Goal: Check status: Check status

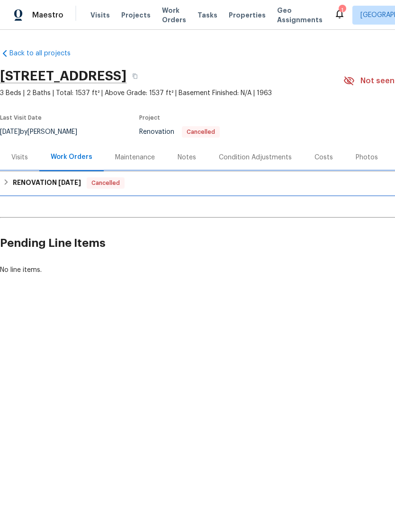
click at [17, 181] on h6 "RENOVATION [DATE]" at bounding box center [47, 182] width 68 height 11
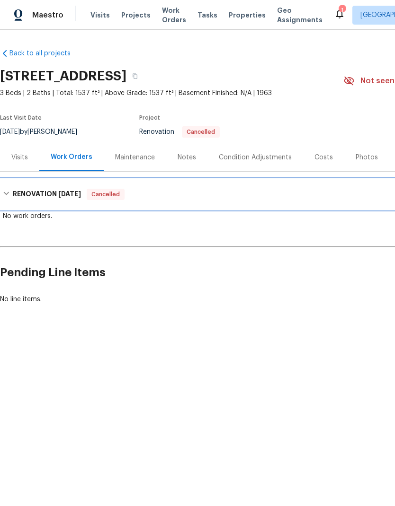
click at [16, 191] on h6 "RENOVATION [DATE]" at bounding box center [47, 194] width 68 height 11
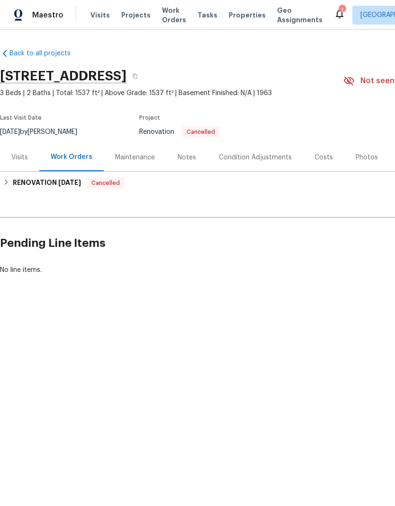
click at [21, 157] on div "Visits" at bounding box center [19, 157] width 17 height 9
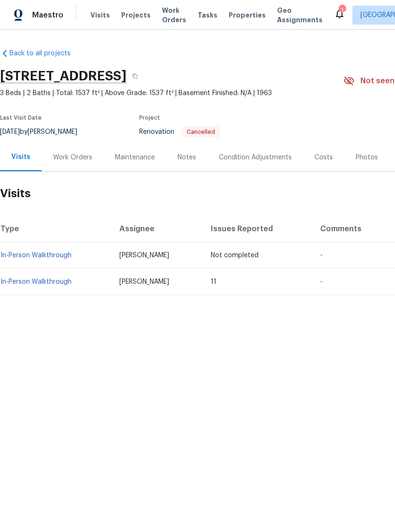
click at [44, 283] on link "In-Person Walkthrough" at bounding box center [35, 282] width 71 height 7
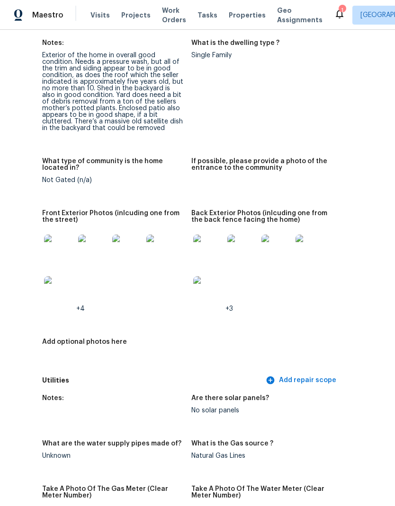
scroll to position [469, 74]
click at [60, 247] on img at bounding box center [59, 250] width 30 height 30
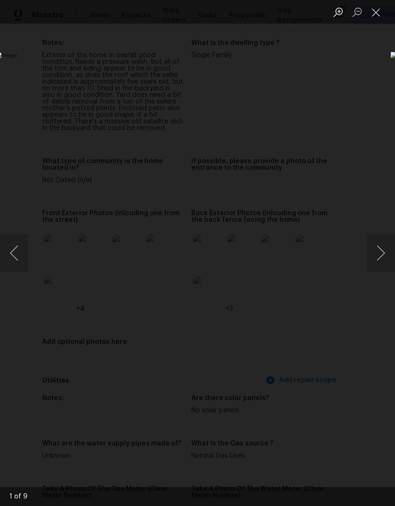
click at [383, 247] on button "Next image" at bounding box center [380, 253] width 28 height 38
click at [378, 247] on button "Next image" at bounding box center [380, 253] width 28 height 38
click at [377, 247] on button "Next image" at bounding box center [380, 253] width 28 height 38
click at [379, 247] on button "Next image" at bounding box center [380, 253] width 28 height 38
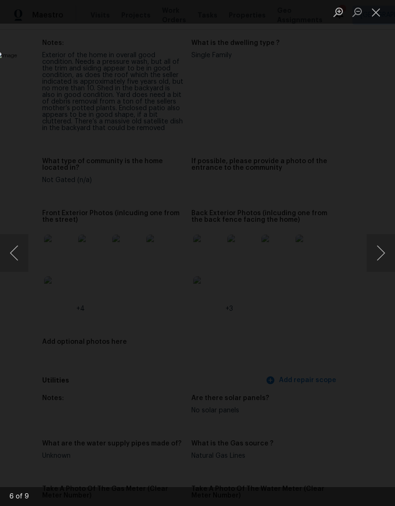
click at [380, 244] on button "Next image" at bounding box center [380, 253] width 28 height 38
click at [379, 237] on button "Next image" at bounding box center [380, 253] width 28 height 38
click at [383, 243] on button "Next image" at bounding box center [380, 253] width 28 height 38
click at [382, 237] on button "Next image" at bounding box center [380, 253] width 28 height 38
click at [310, 233] on img "Lightbox" at bounding box center [153, 253] width 314 height 403
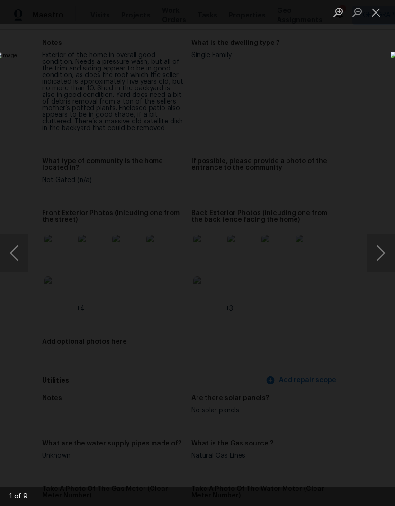
click at [368, 62] on div "Lightbox" at bounding box center [197, 253] width 395 height 506
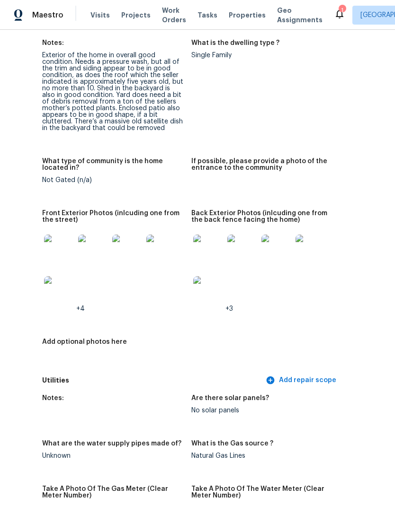
click at [211, 245] on img at bounding box center [208, 250] width 30 height 30
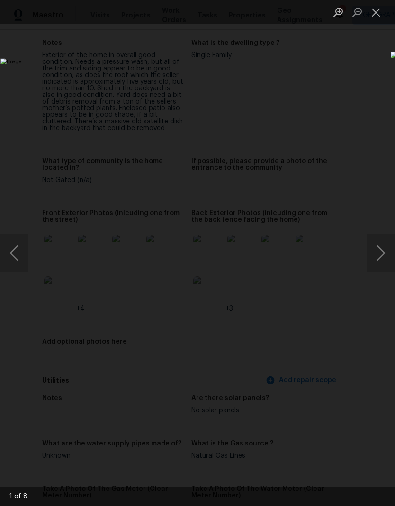
click at [387, 250] on button "Next image" at bounding box center [380, 253] width 28 height 38
click at [383, 246] on button "Next image" at bounding box center [380, 253] width 28 height 38
click at [381, 243] on button "Next image" at bounding box center [380, 253] width 28 height 38
click at [381, 240] on button "Next image" at bounding box center [380, 253] width 28 height 38
click at [383, 243] on button "Next image" at bounding box center [380, 253] width 28 height 38
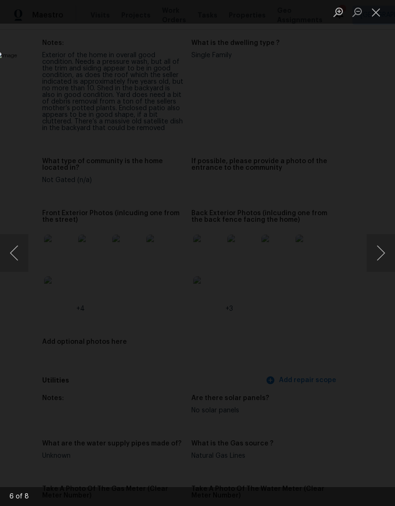
click at [381, 242] on button "Next image" at bounding box center [380, 253] width 28 height 38
click at [381, 234] on button "Next image" at bounding box center [380, 253] width 28 height 38
click at [382, 236] on button "Next image" at bounding box center [380, 253] width 28 height 38
click at [381, 238] on button "Next image" at bounding box center [380, 253] width 28 height 38
click at [379, 238] on button "Next image" at bounding box center [380, 253] width 28 height 38
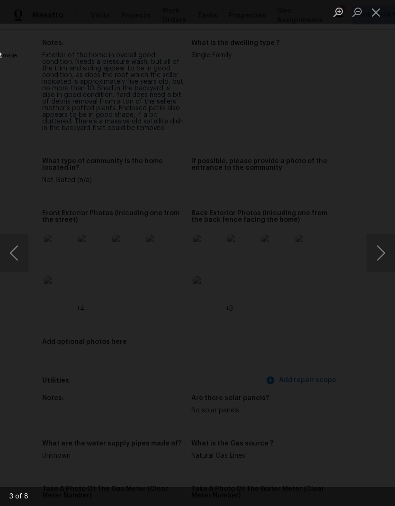
click at [374, 17] on button "Close lightbox" at bounding box center [375, 12] width 19 height 17
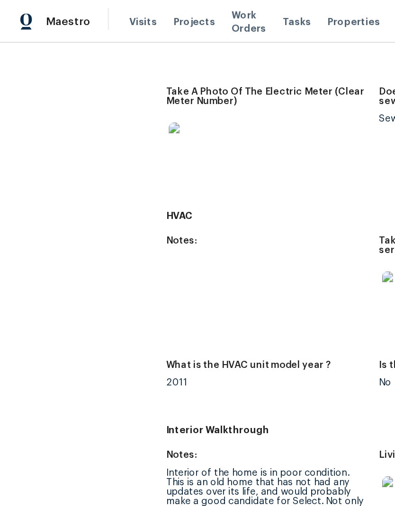
scroll to position [971, 3]
